Goal: Check status: Verify the current state of an ongoing process or item

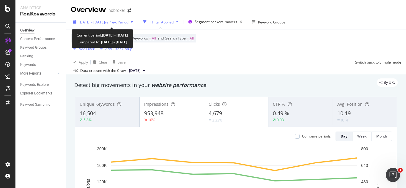
click at [105, 22] on span "[DATE] - [DATE]" at bounding box center [92, 22] width 26 height 5
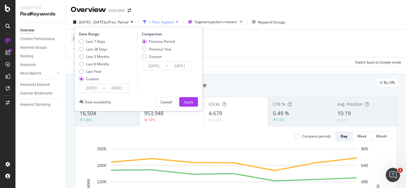
click at [99, 85] on input "[DATE]" at bounding box center [91, 88] width 24 height 8
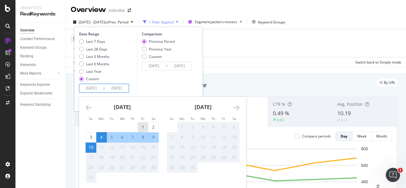
click at [139, 123] on div "1" at bounding box center [143, 127] width 10 height 10
type input "[DATE]"
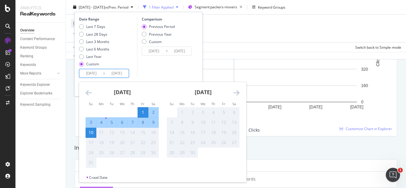
scroll to position [130, 0]
click at [173, 96] on div "[DATE]" at bounding box center [202, 94] width 73 height 25
click at [87, 134] on div "10" at bounding box center [91, 133] width 10 height 6
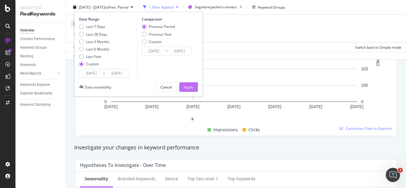
click at [190, 86] on div "Apply" at bounding box center [188, 86] width 9 height 5
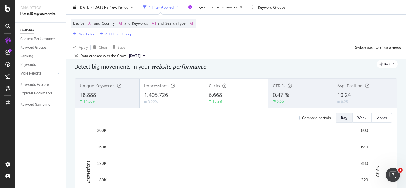
scroll to position [19, 0]
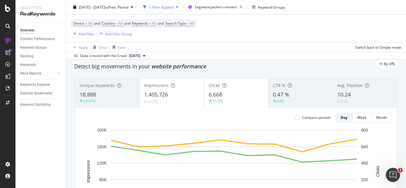
click at [190, 86] on div "Impressions" at bounding box center [171, 86] width 55 height 6
